Goal: Task Accomplishment & Management: Manage account settings

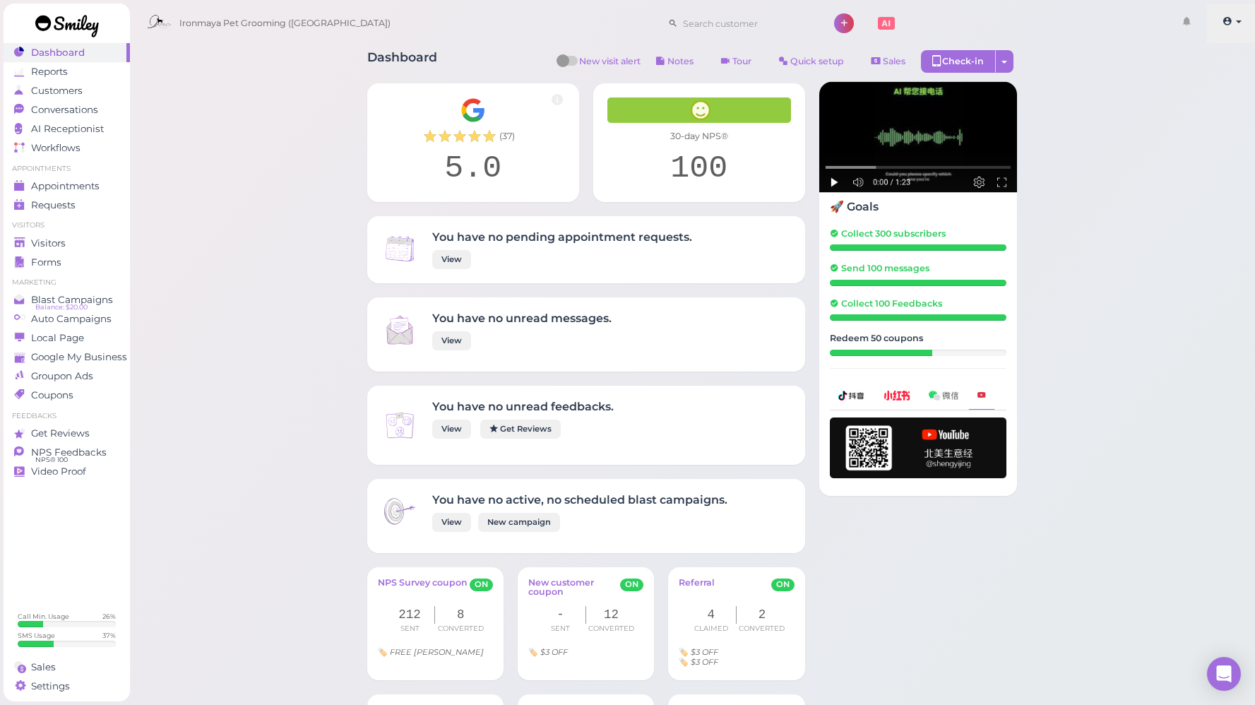
click at [1230, 24] on icon at bounding box center [1228, 21] width 10 height 13
click at [1190, 97] on link "[PERSON_NAME]" at bounding box center [1199, 89] width 115 height 17
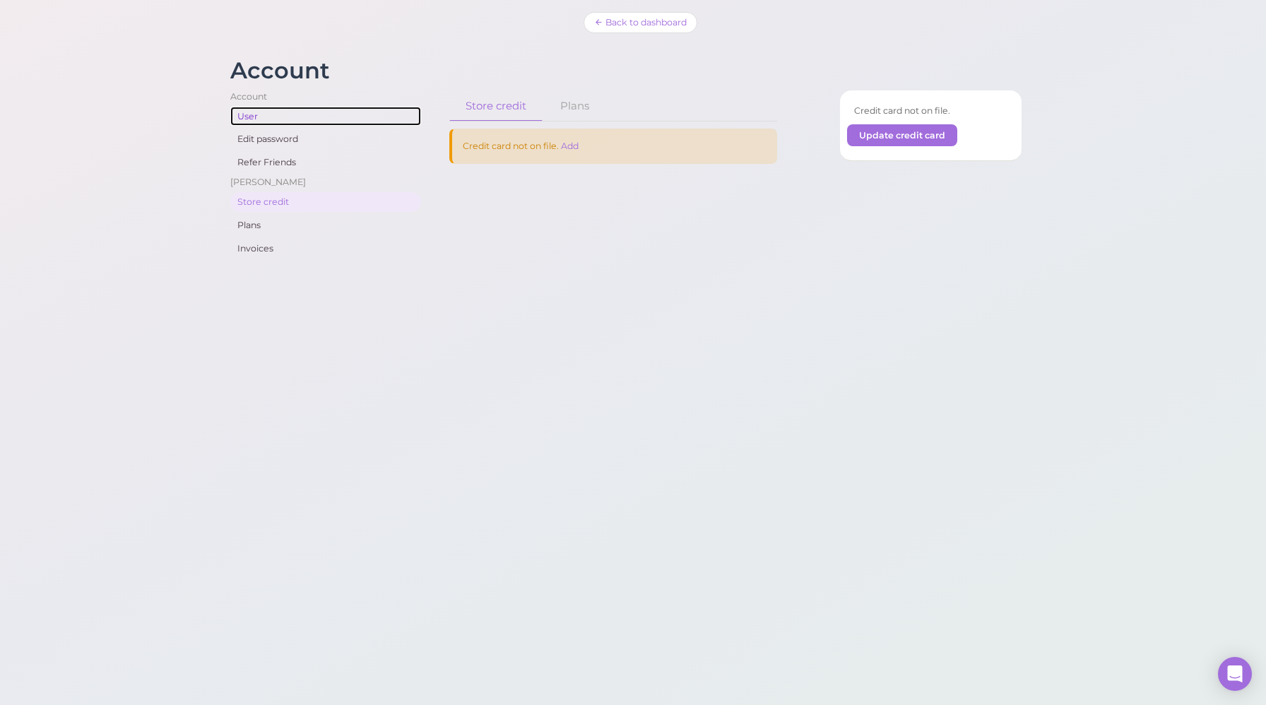
click at [249, 119] on link "User" at bounding box center [325, 117] width 191 height 20
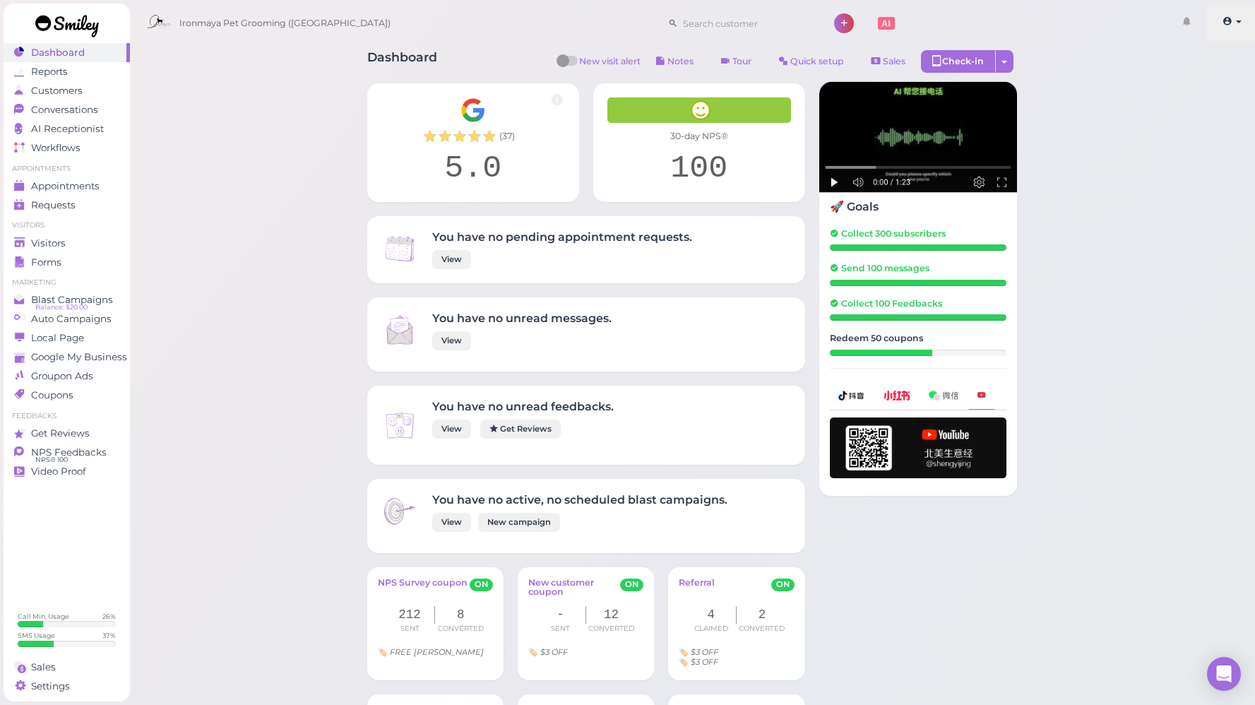
click at [1226, 25] on icon at bounding box center [1228, 21] width 10 height 13
click at [1213, 111] on link "Logout" at bounding box center [1199, 106] width 115 height 17
